Goal: Information Seeking & Learning: Learn about a topic

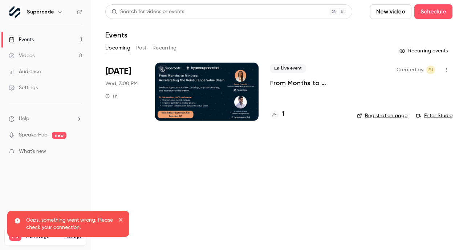
click at [137, 53] on button "Past" at bounding box center [141, 48] width 11 height 12
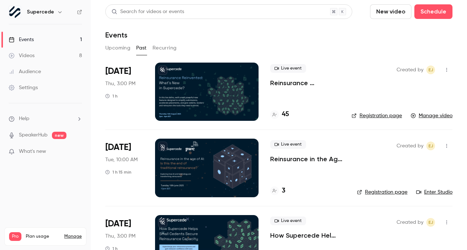
click at [301, 83] on p "Reinsurance Reinvented: What’s New in Supercede" at bounding box center [305, 82] width 70 height 9
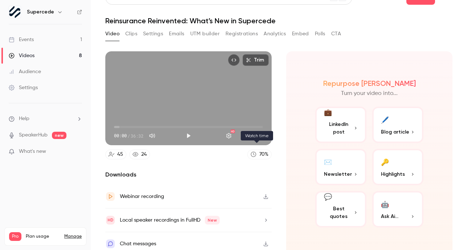
scroll to position [18, 0]
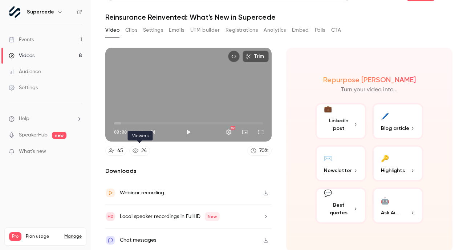
click at [140, 151] on link "24" at bounding box center [139, 151] width 21 height 10
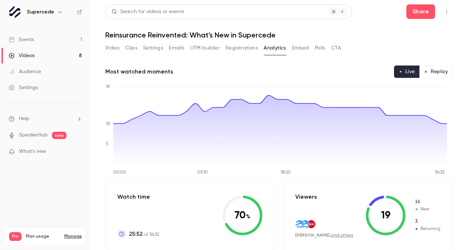
click at [107, 46] on button "Video" at bounding box center [112, 48] width 14 height 12
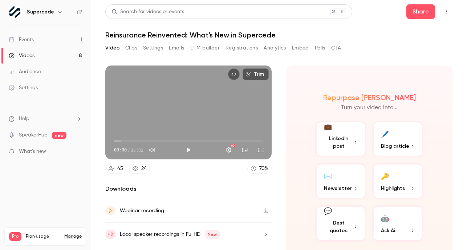
click at [140, 170] on link "24" at bounding box center [139, 168] width 21 height 10
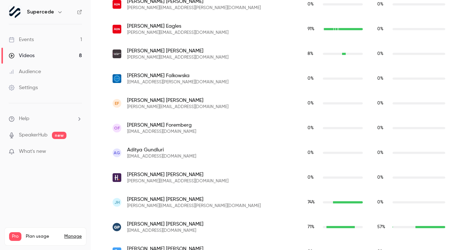
scroll to position [381, 0]
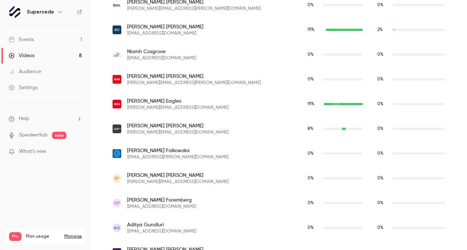
click at [14, 40] on icon at bounding box center [12, 40] width 6 height 6
